Goal: Task Accomplishment & Management: Manage account settings

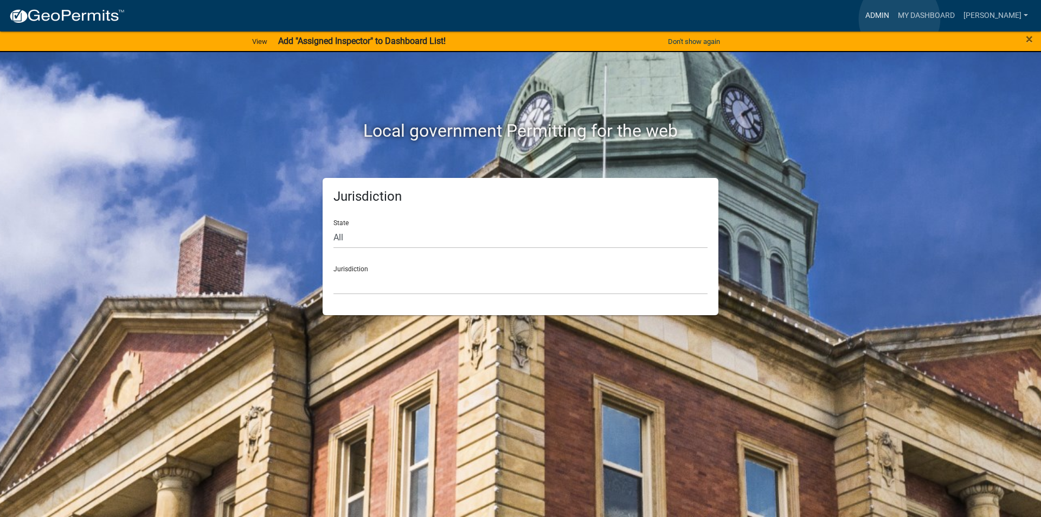
click at [894, 19] on link "Admin" at bounding box center [877, 15] width 33 height 21
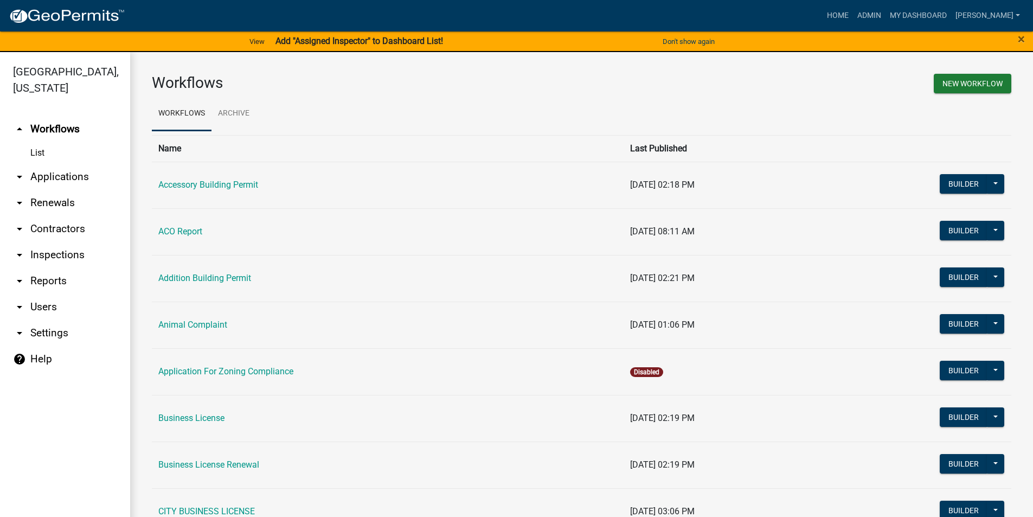
click at [75, 175] on link "arrow_drop_down Applications" at bounding box center [65, 177] width 130 height 26
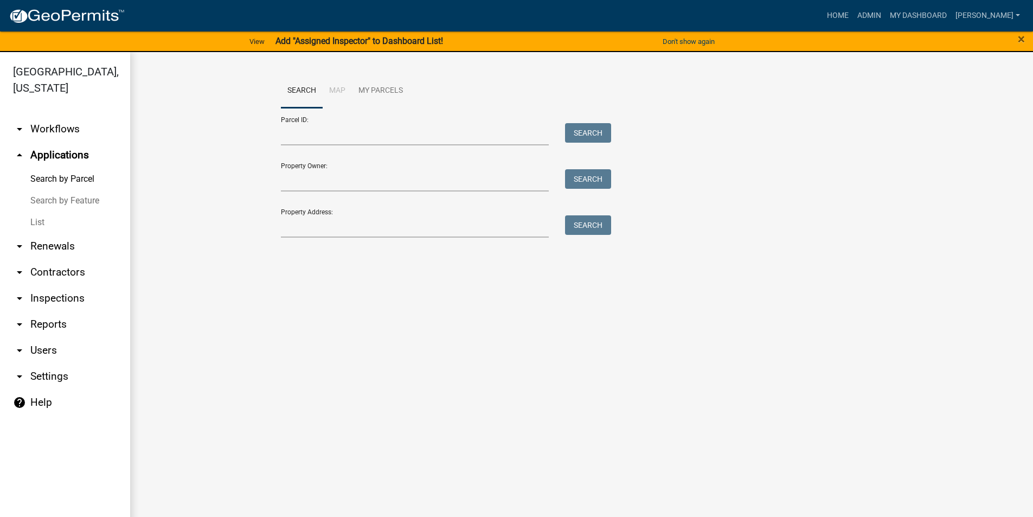
click at [47, 218] on link "List" at bounding box center [65, 223] width 130 height 22
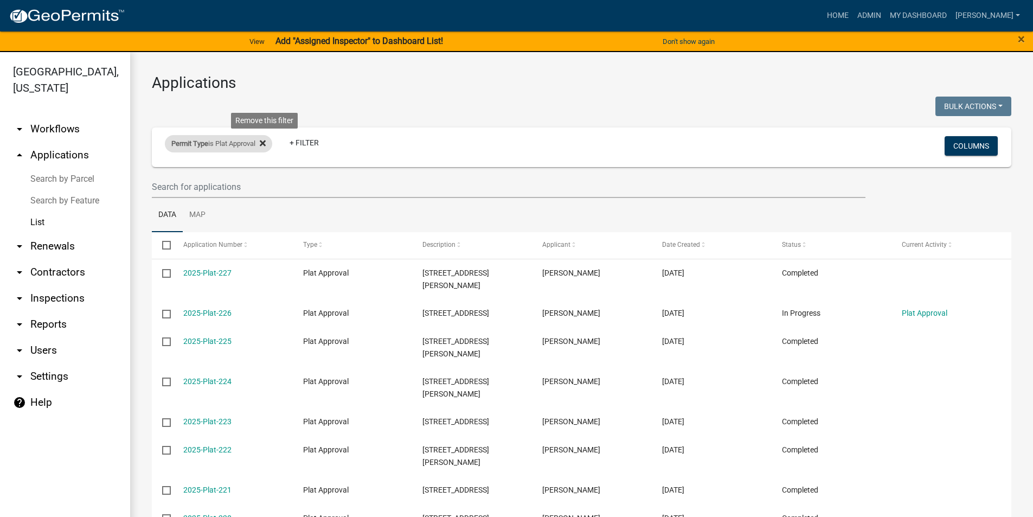
click at [265, 138] on fa-icon at bounding box center [260, 143] width 10 height 17
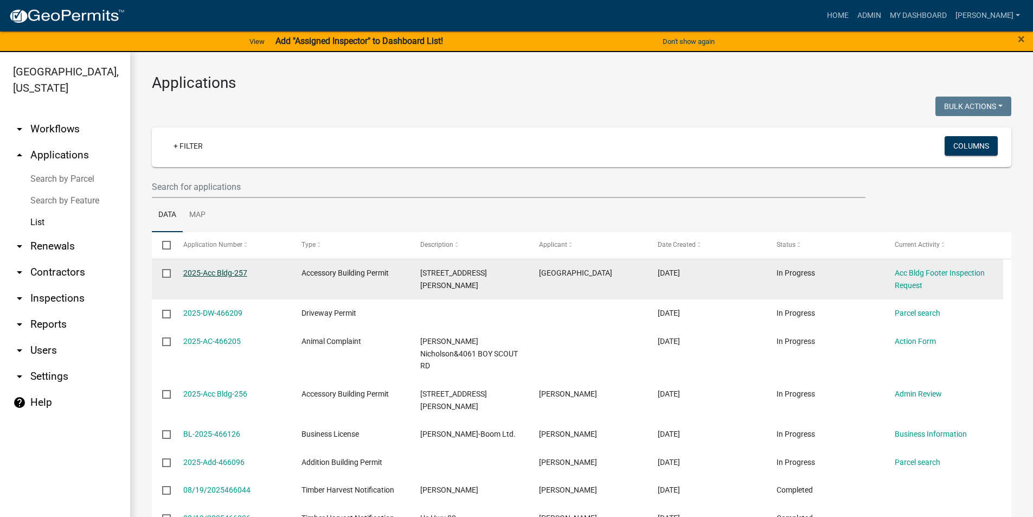
click at [222, 272] on link "2025-Acc Bldg-257" at bounding box center [215, 272] width 64 height 9
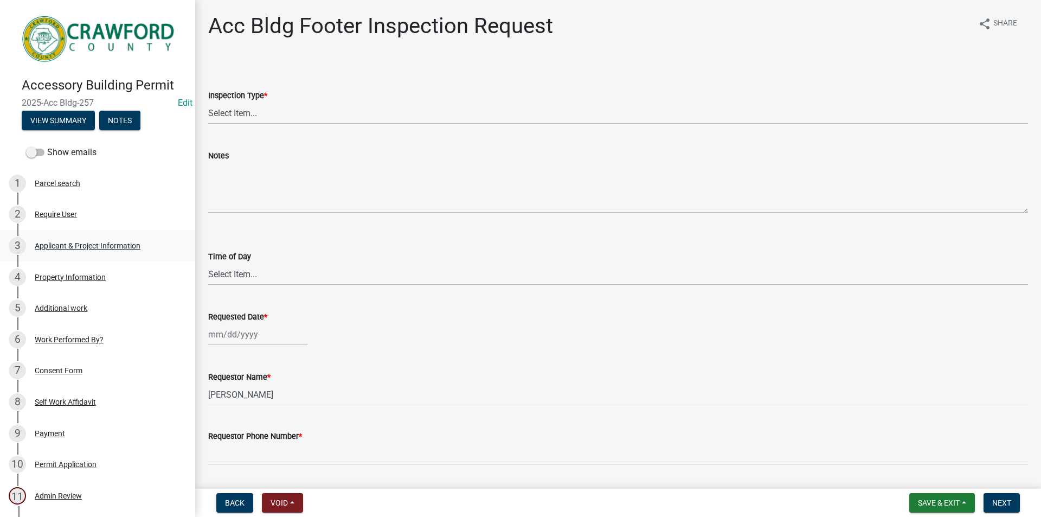
click at [64, 242] on div "Applicant & Project Information" at bounding box center [88, 246] width 106 height 8
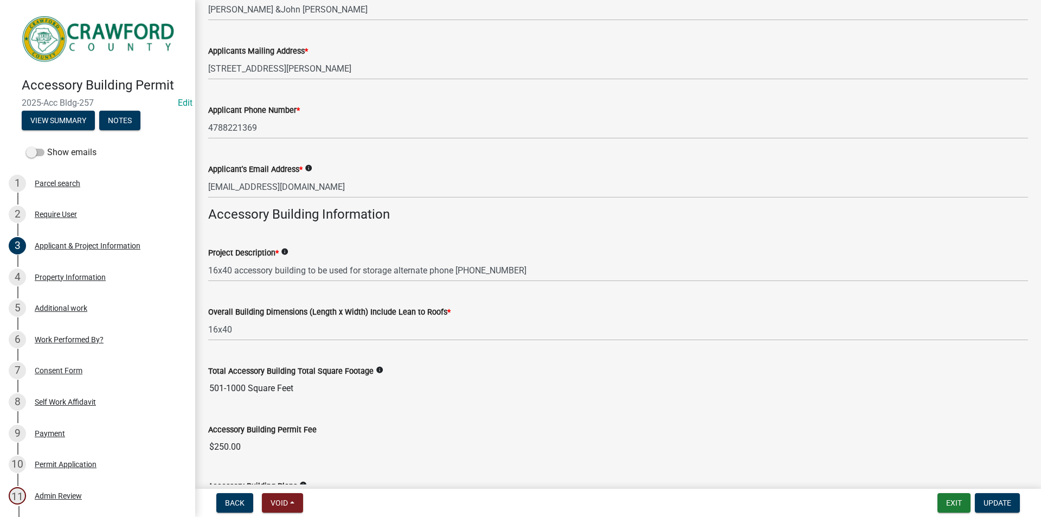
scroll to position [111, 0]
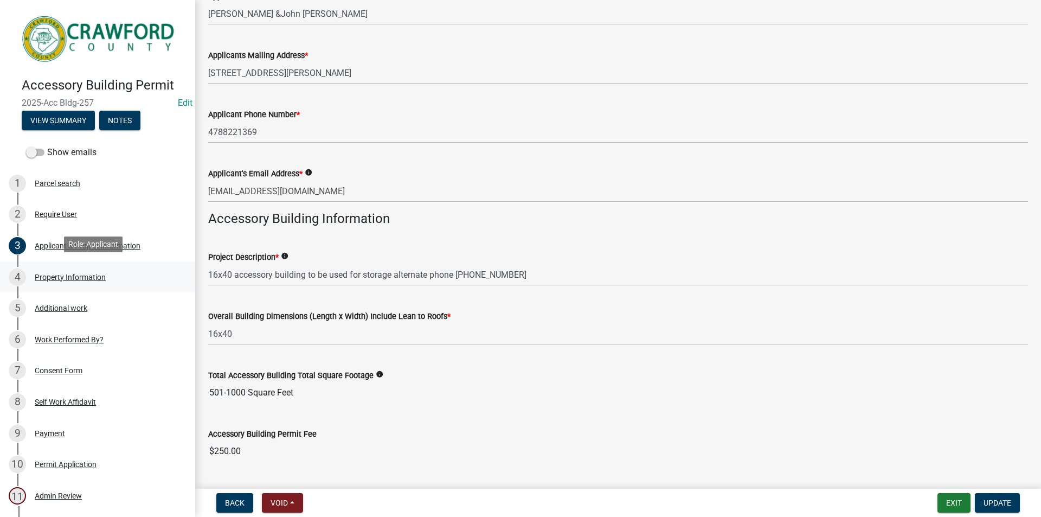
click at [79, 273] on div "Property Information" at bounding box center [70, 277] width 71 height 8
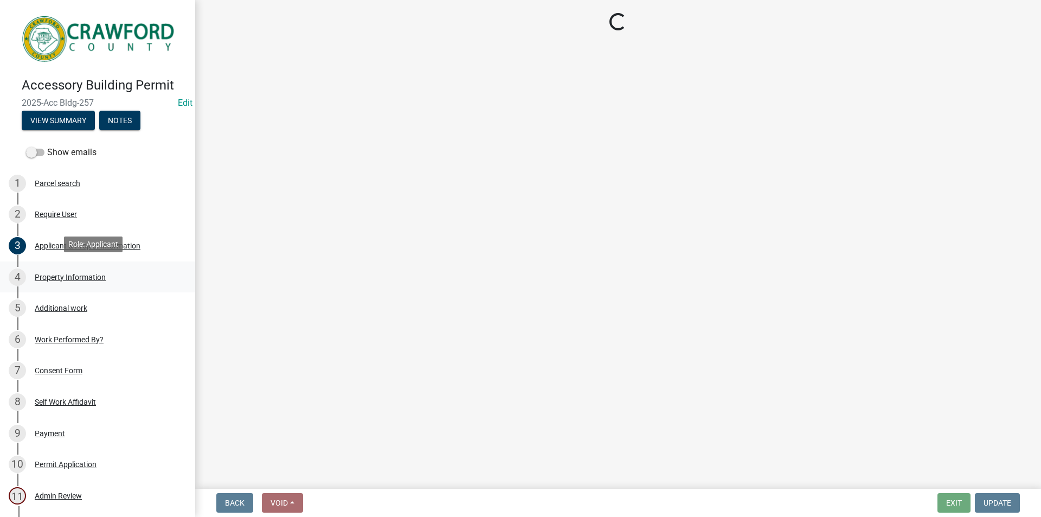
scroll to position [0, 0]
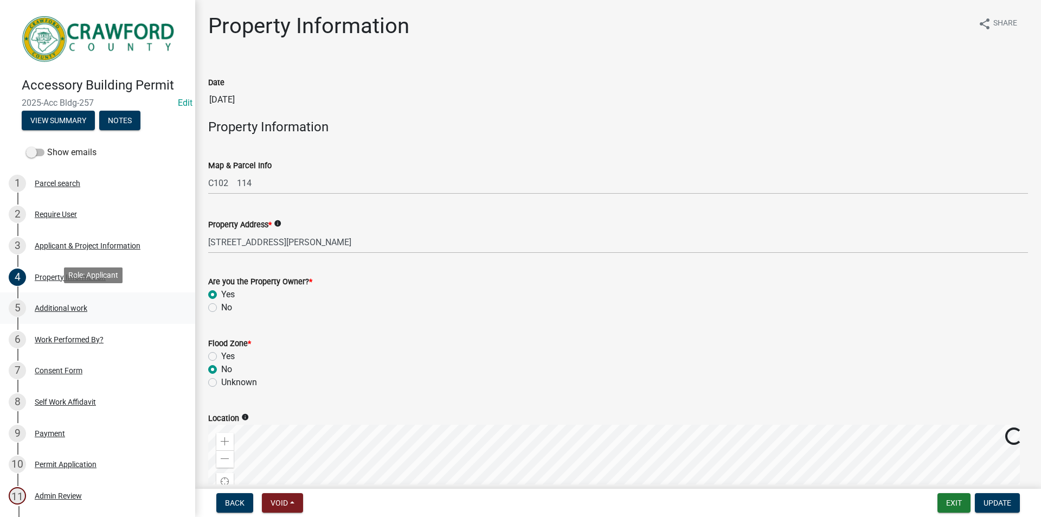
click at [54, 307] on div "Additional work" at bounding box center [61, 308] width 53 height 8
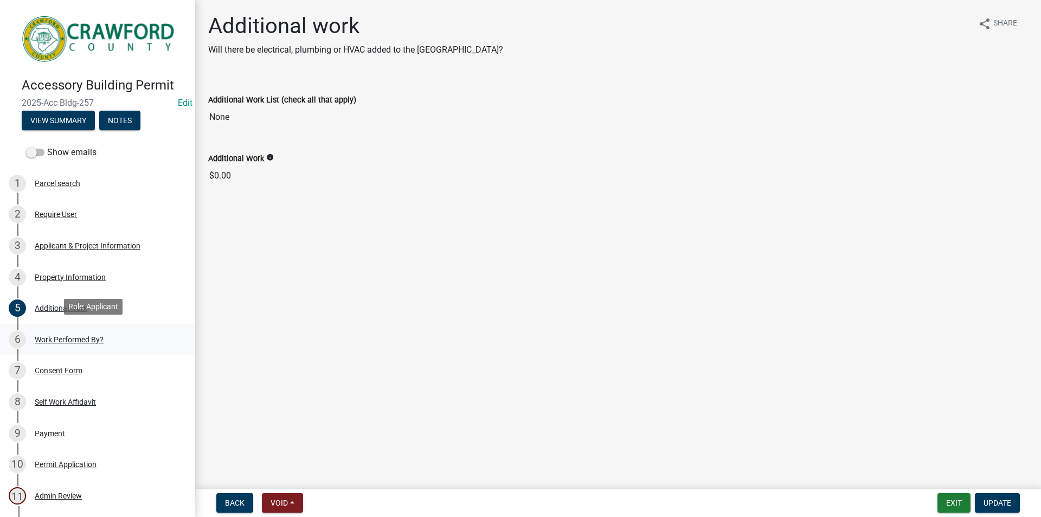
click at [69, 339] on div "Work Performed By?" at bounding box center [69, 340] width 69 height 8
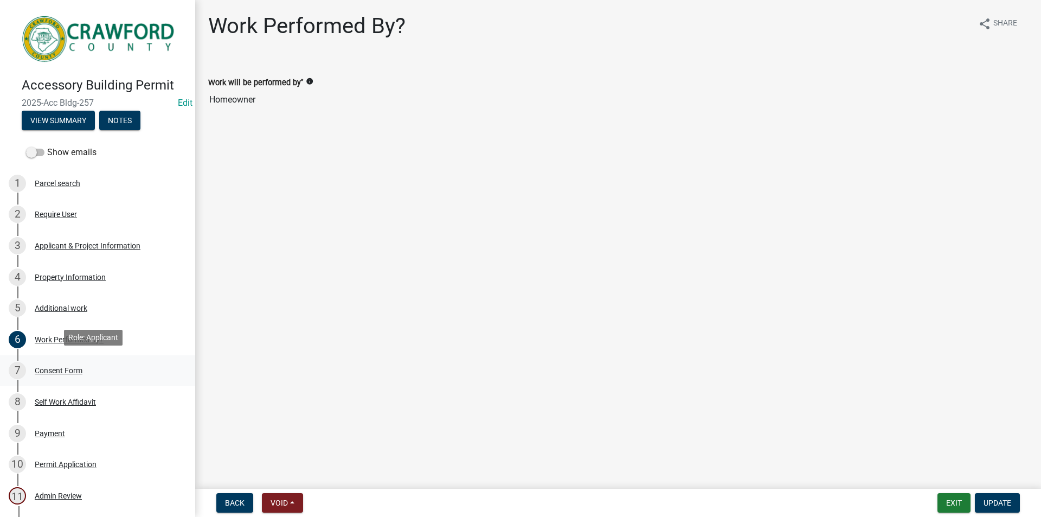
click at [51, 369] on div "Consent Form" at bounding box center [59, 371] width 48 height 8
